Goal: Task Accomplishment & Management: Manage account settings

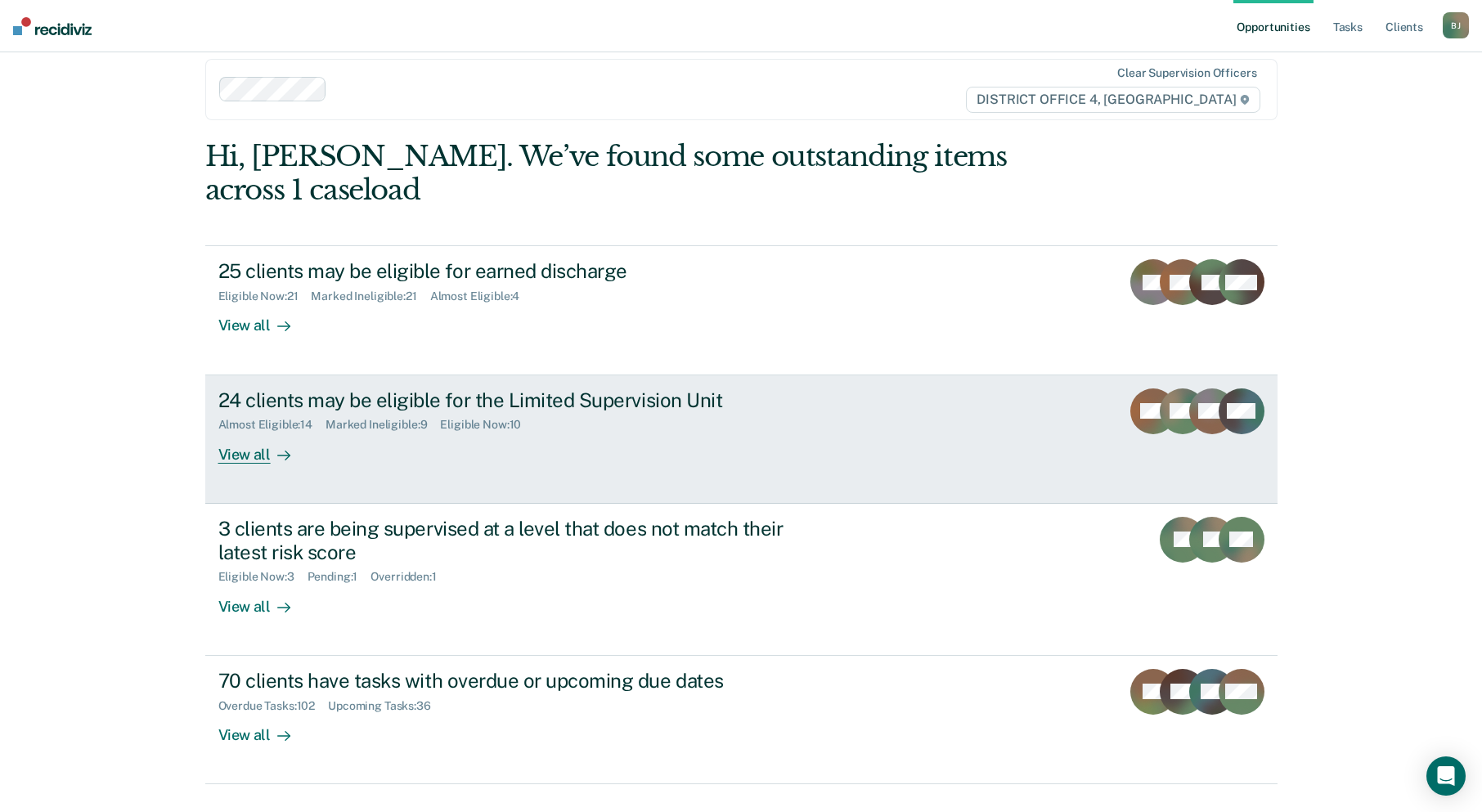
scroll to position [24, 0]
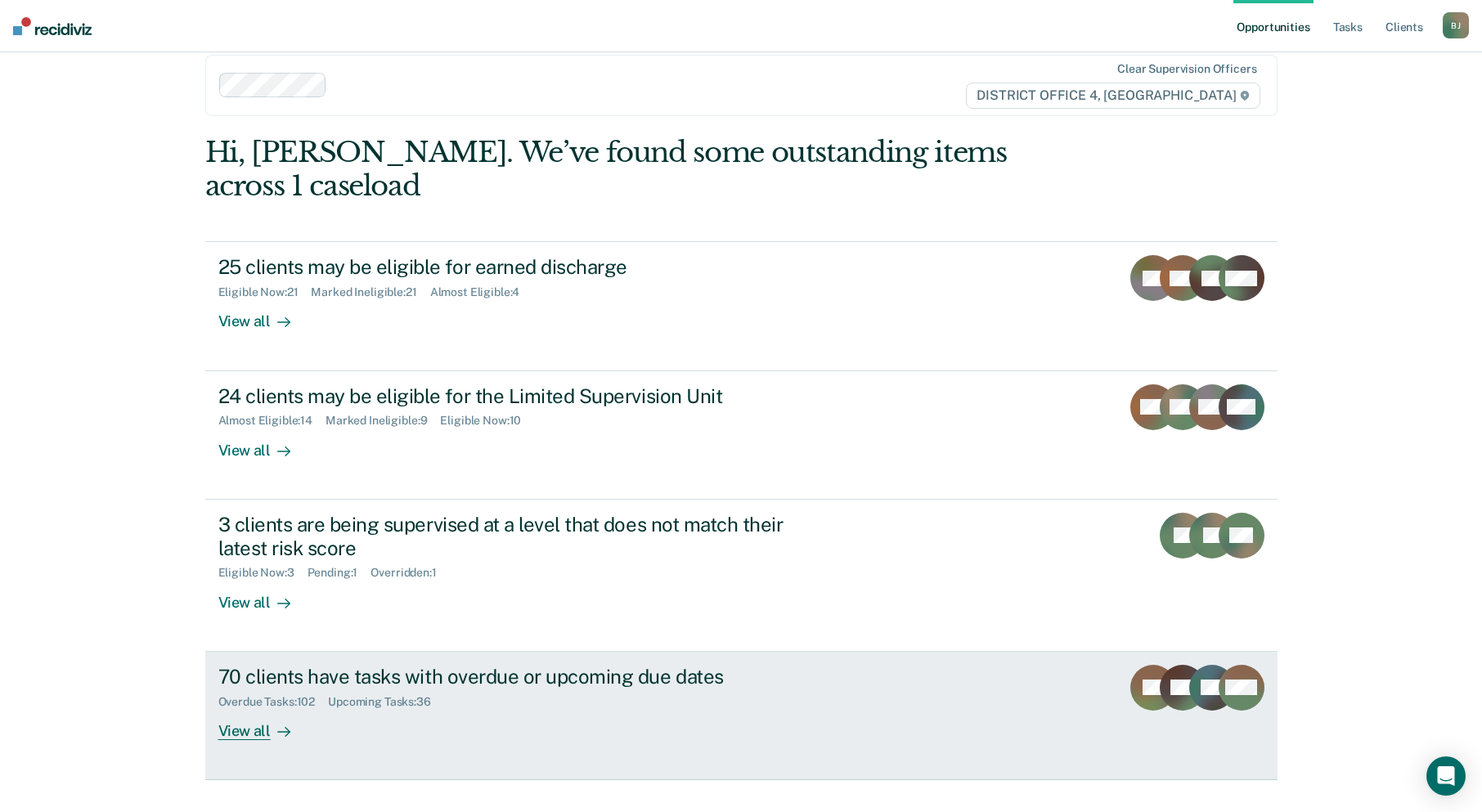
click at [615, 665] on div "70 clients have tasks with overdue or upcoming due dates" at bounding box center [505, 676] width 574 height 24
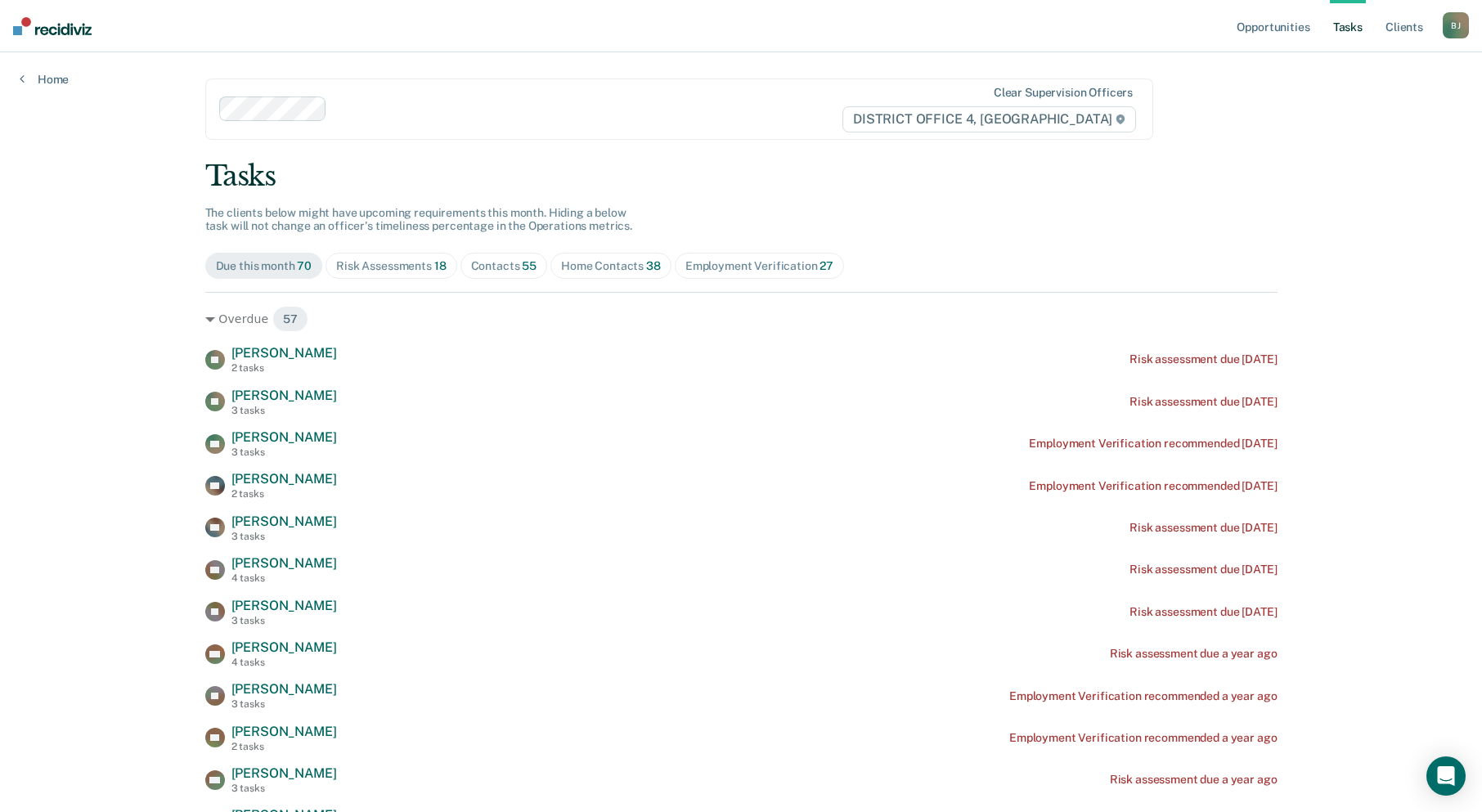
click at [618, 266] on div "Home Contacts 38" at bounding box center [611, 266] width 100 height 14
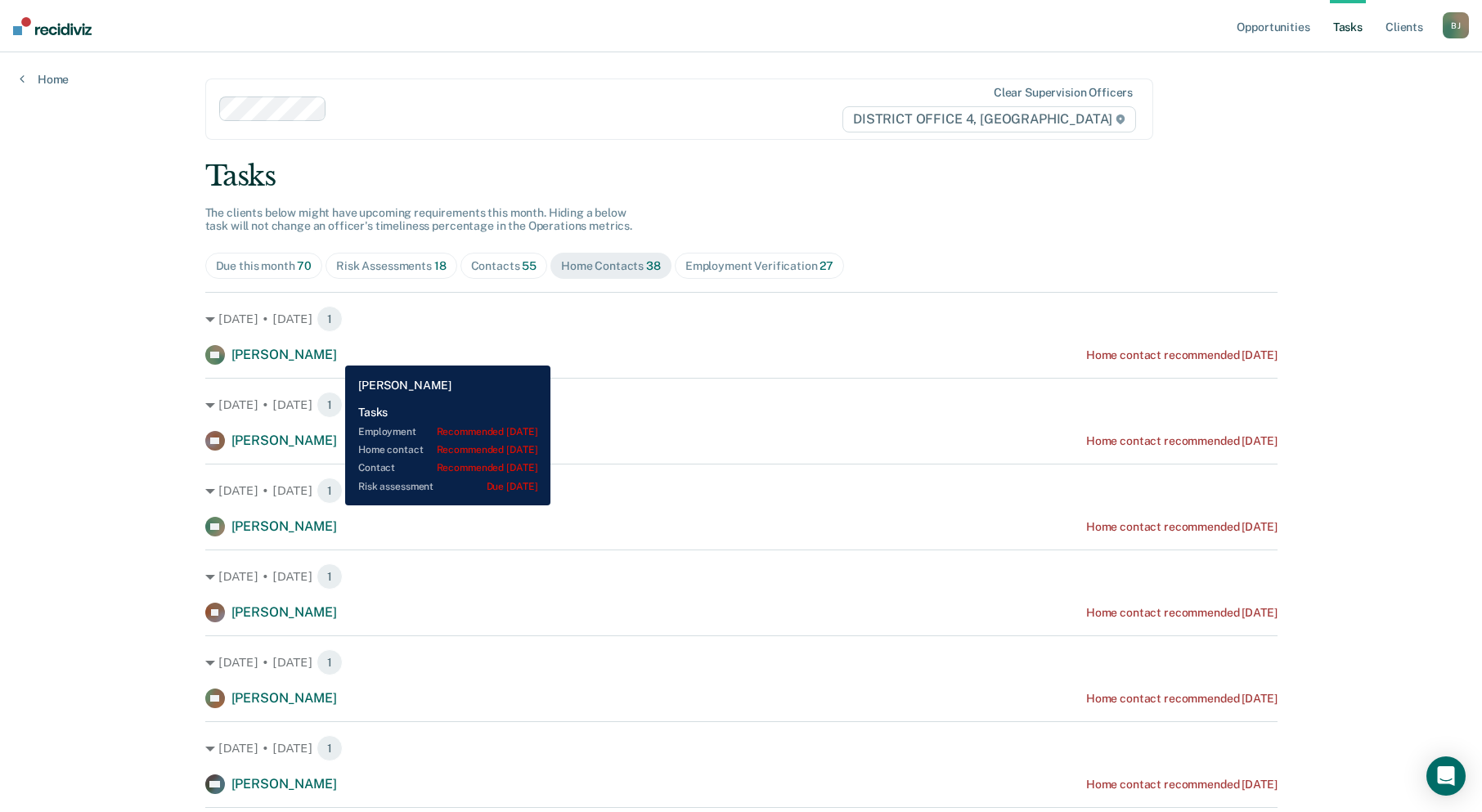
click at [333, 353] on span "[PERSON_NAME]" at bounding box center [284, 354] width 105 height 15
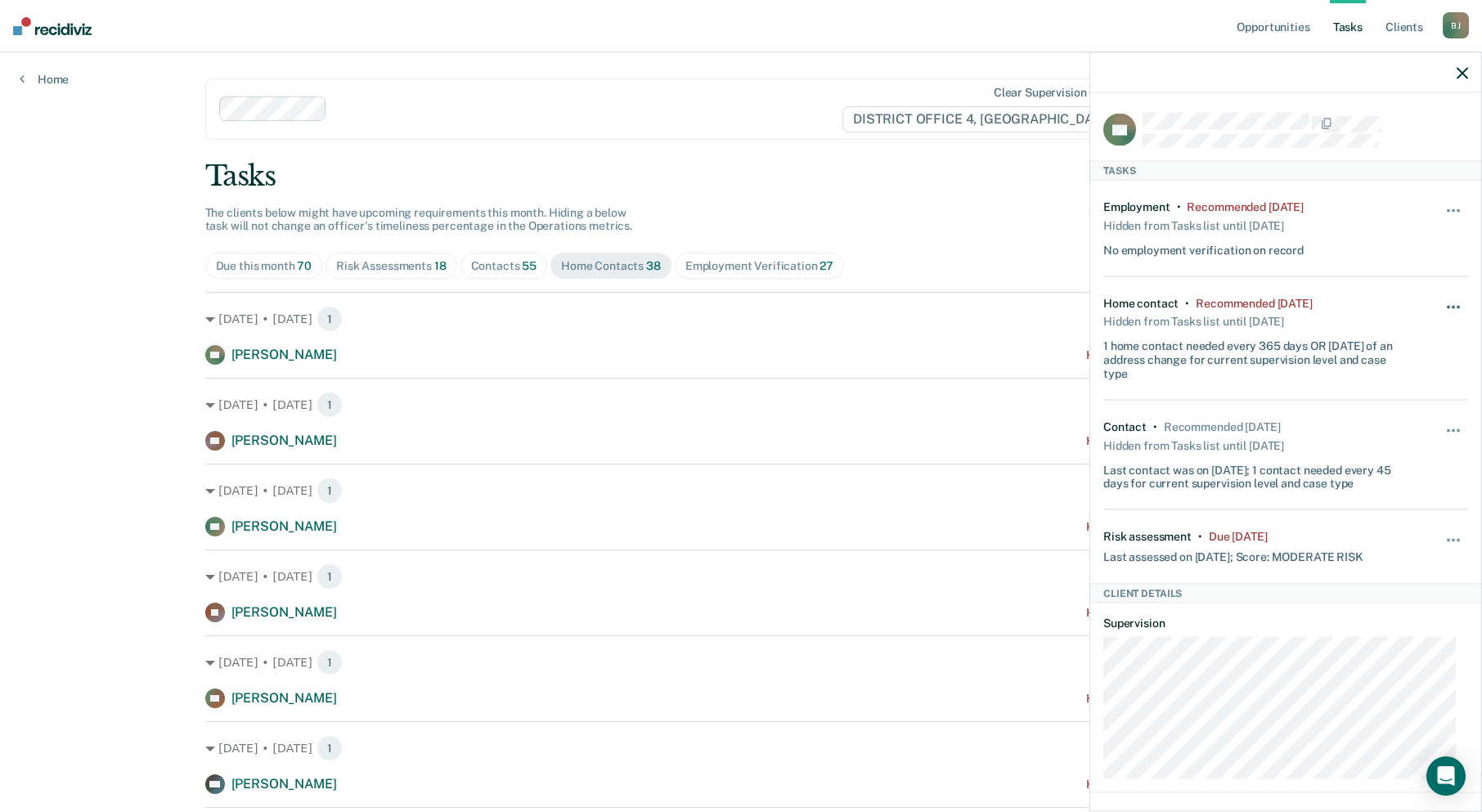
click at [1447, 304] on button "button" at bounding box center [1453, 314] width 28 height 26
click at [1386, 437] on button "90 days" at bounding box center [1409, 437] width 118 height 26
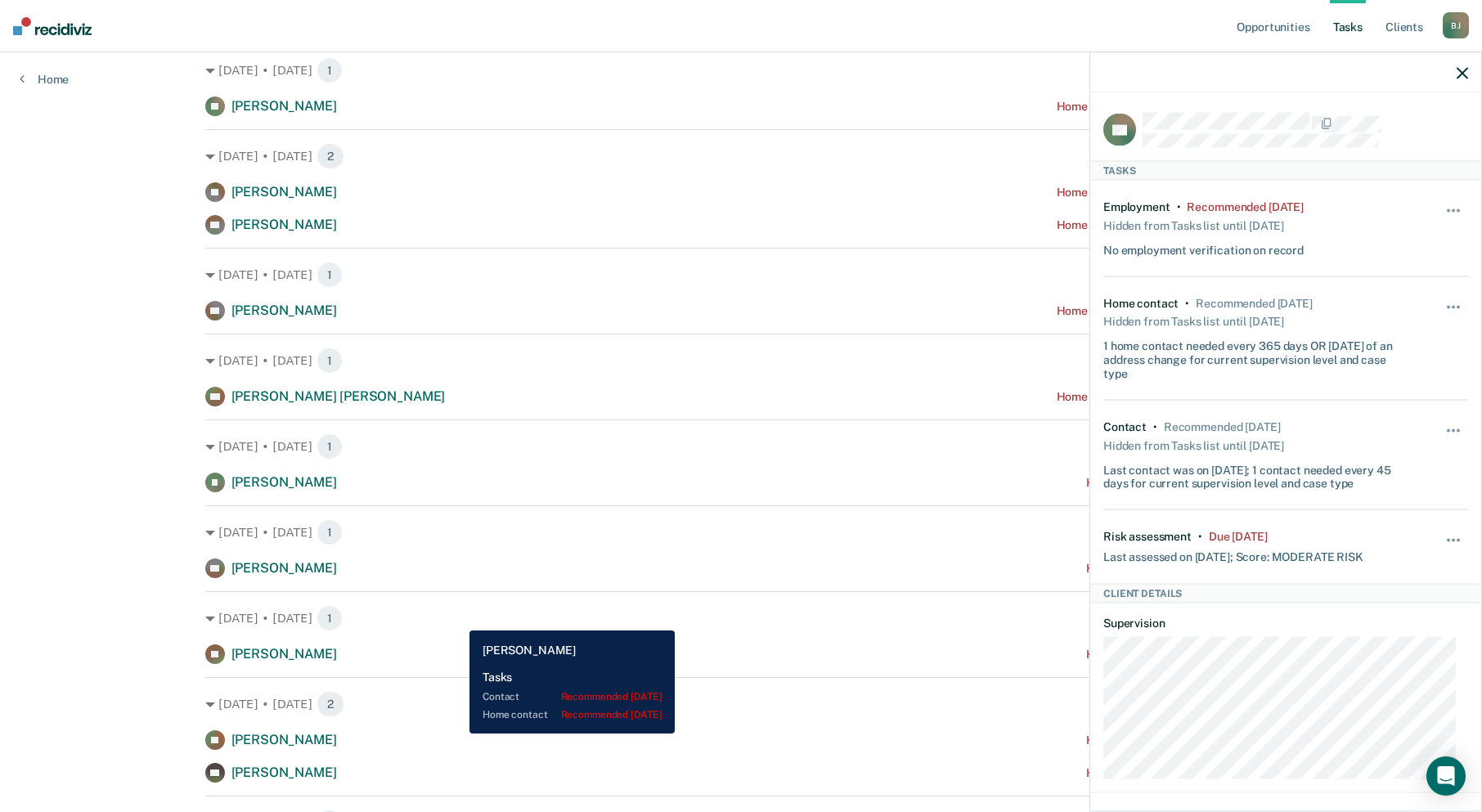
scroll to position [1553, 0]
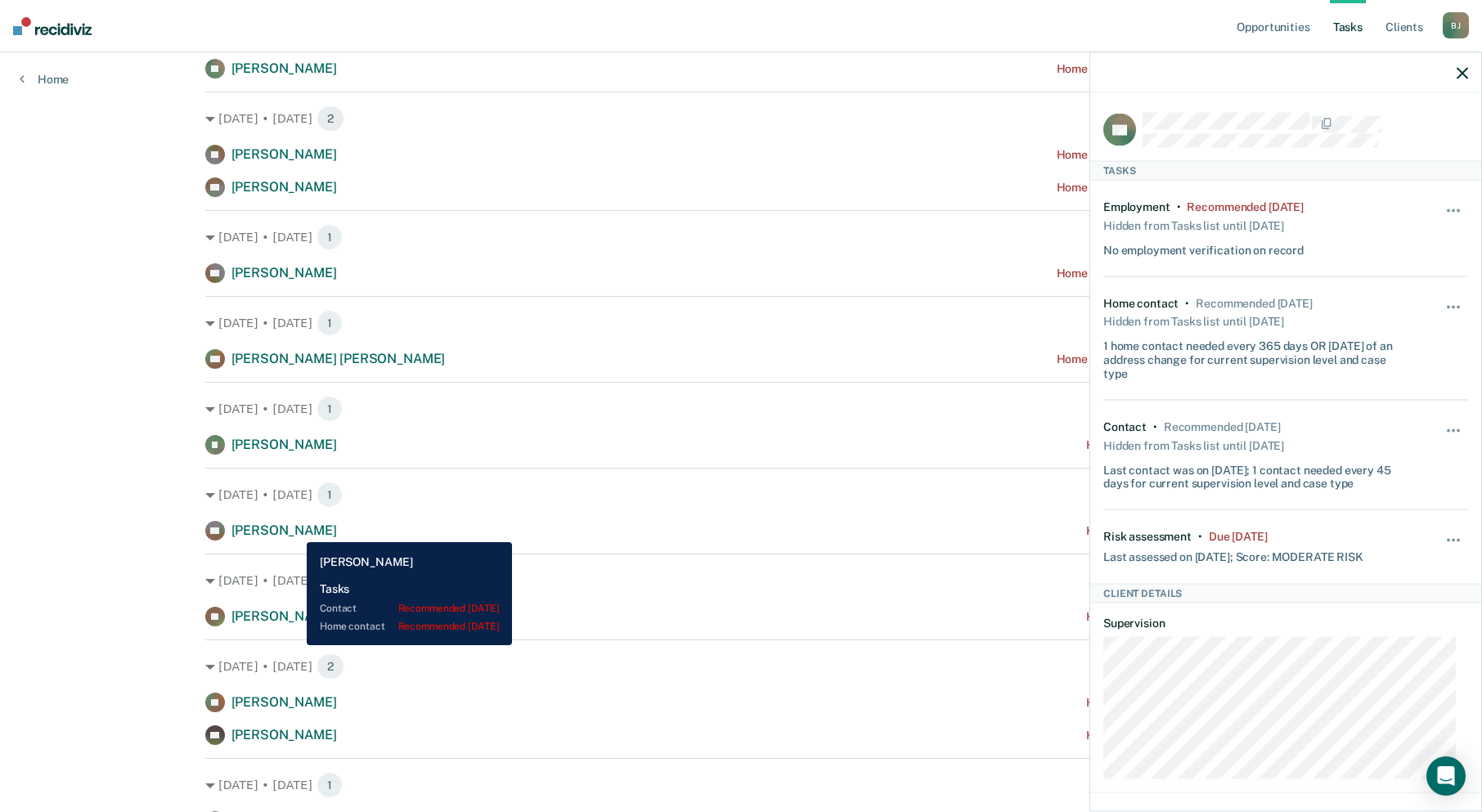
click at [295, 530] on span "[PERSON_NAME]" at bounding box center [284, 530] width 105 height 15
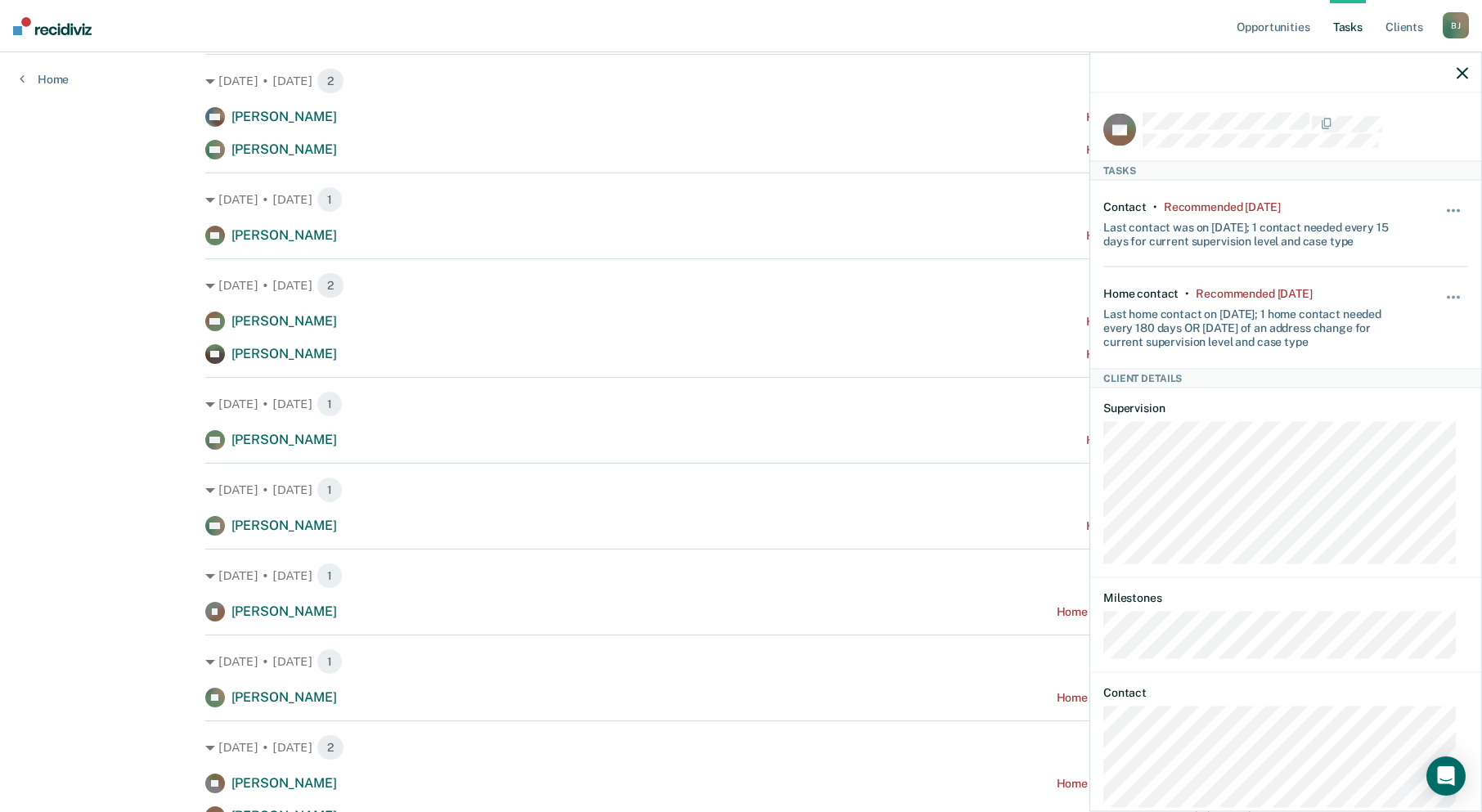
scroll to position [918, 0]
